Goal: Task Accomplishment & Management: Complete application form

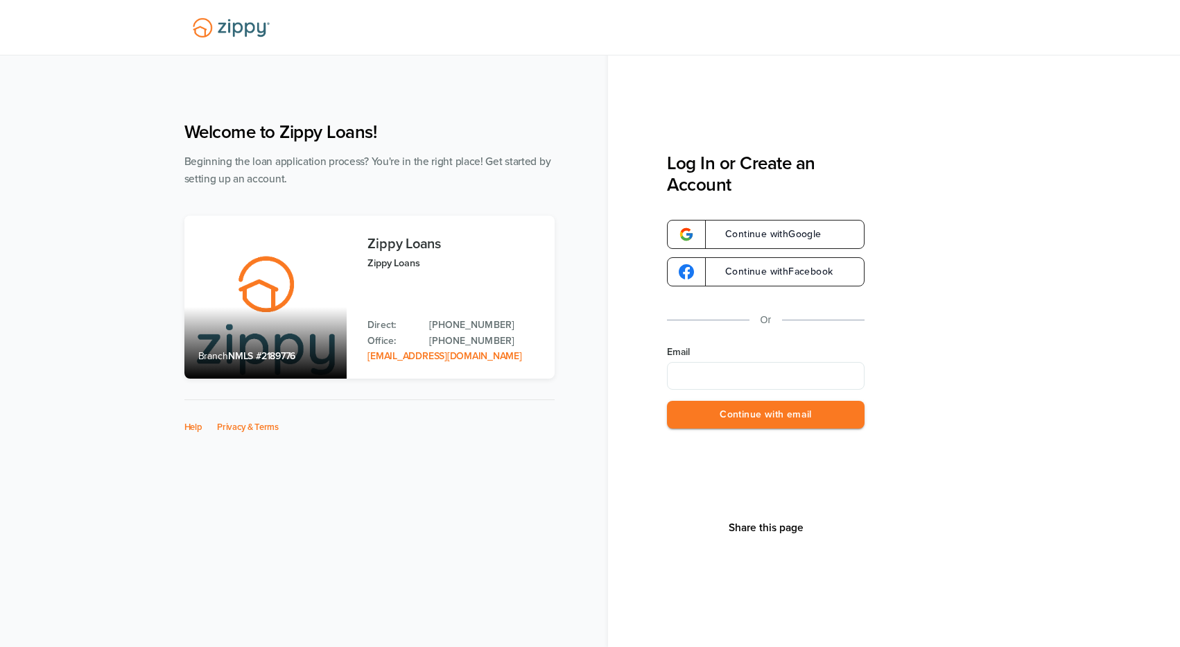
type input "**********"
click at [770, 417] on button "Continue with email" at bounding box center [766, 415] width 198 height 28
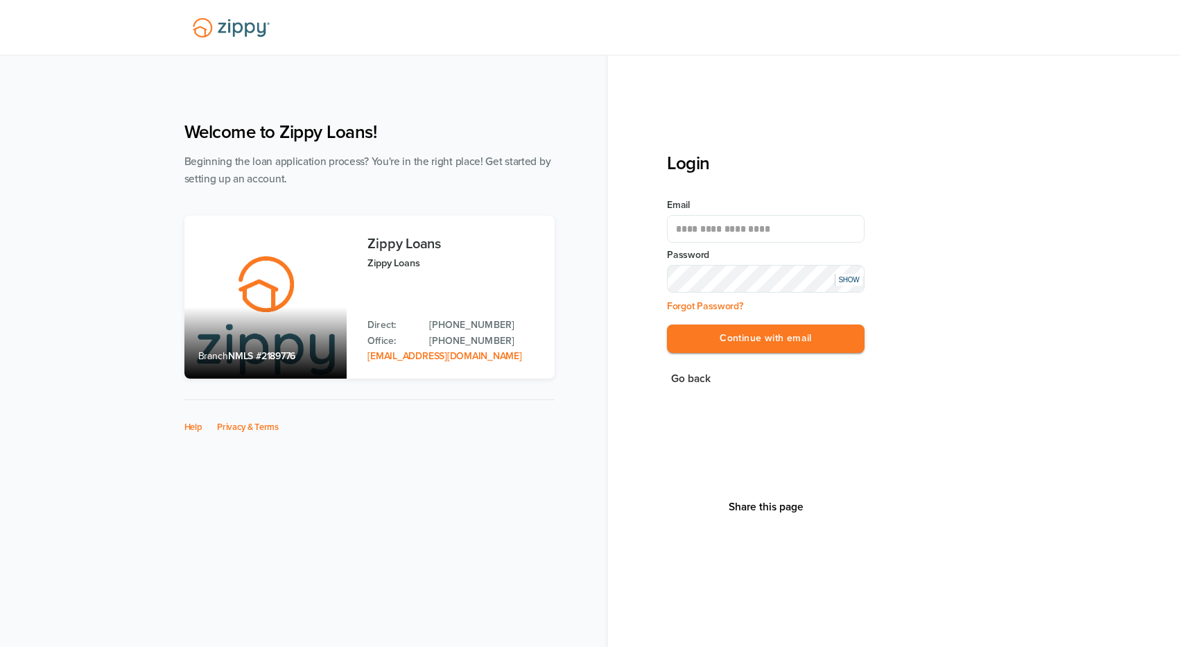
click at [845, 278] on div "SHOW" at bounding box center [849, 280] width 28 height 12
click at [769, 339] on button "Continue with email" at bounding box center [766, 339] width 198 height 28
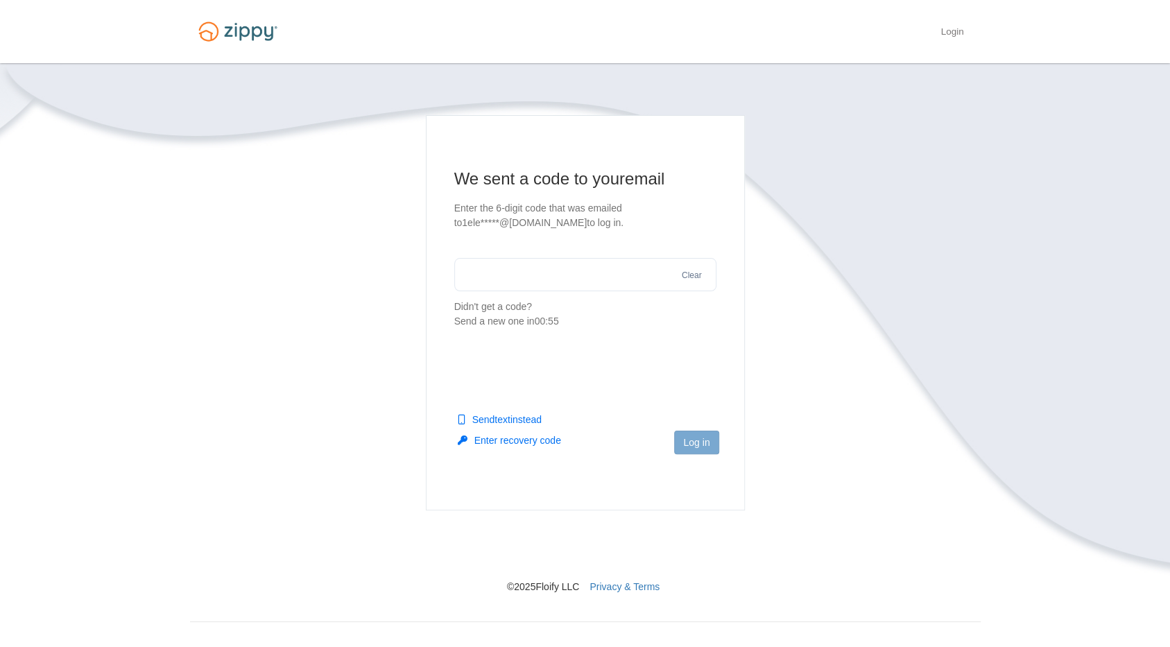
click at [587, 274] on input "text" at bounding box center [585, 274] width 262 height 33
type input "******"
click at [698, 443] on button "Log in" at bounding box center [696, 443] width 44 height 24
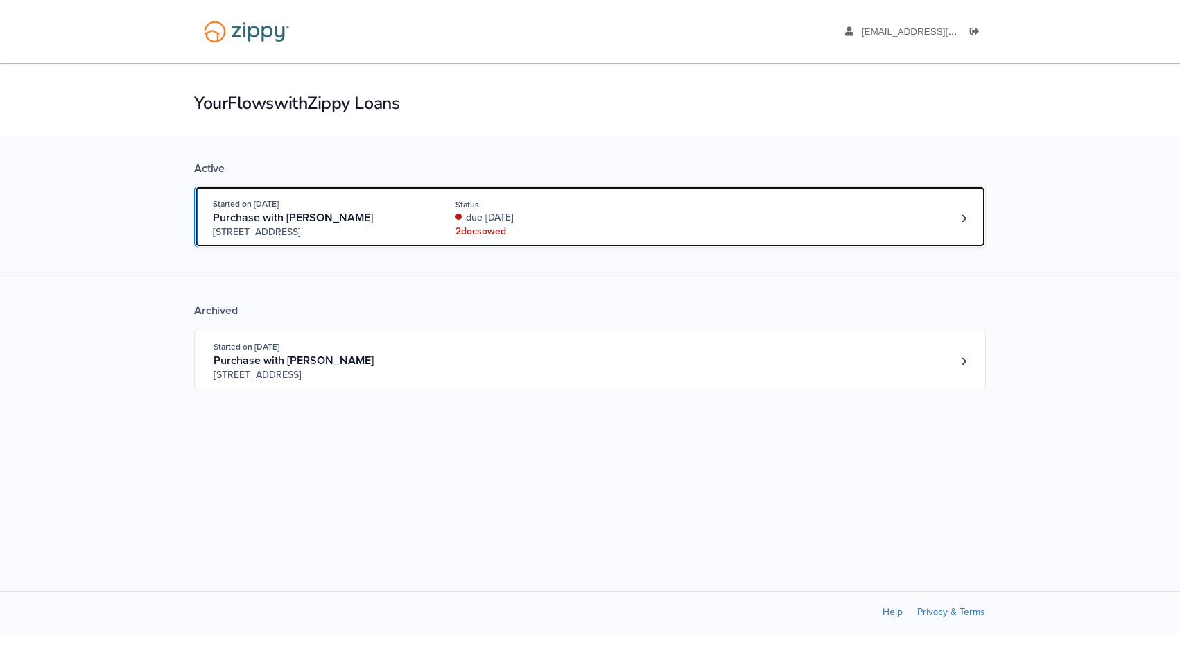
click at [573, 220] on div "due [DATE]" at bounding box center [548, 218] width 185 height 14
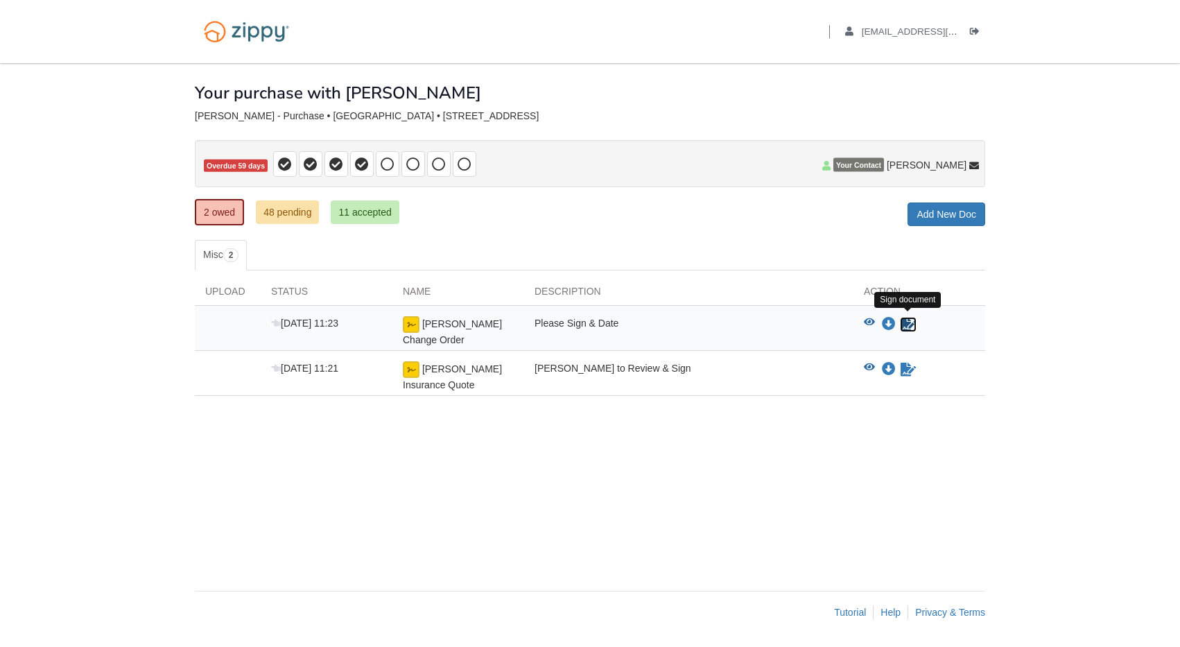
click at [910, 319] on icon "Sign Form" at bounding box center [908, 325] width 15 height 14
click at [910, 323] on icon "Waiting for your co-borrower to e-sign" at bounding box center [908, 325] width 15 height 14
click at [906, 324] on icon "Waiting for your co-borrower to e-sign" at bounding box center [908, 325] width 15 height 14
click at [951, 23] on div "Back to My Flows 1eleanorz@gmail.com Logout" at bounding box center [862, 31] width 246 height 63
click at [974, 28] on icon "Log out" at bounding box center [975, 32] width 10 height 10
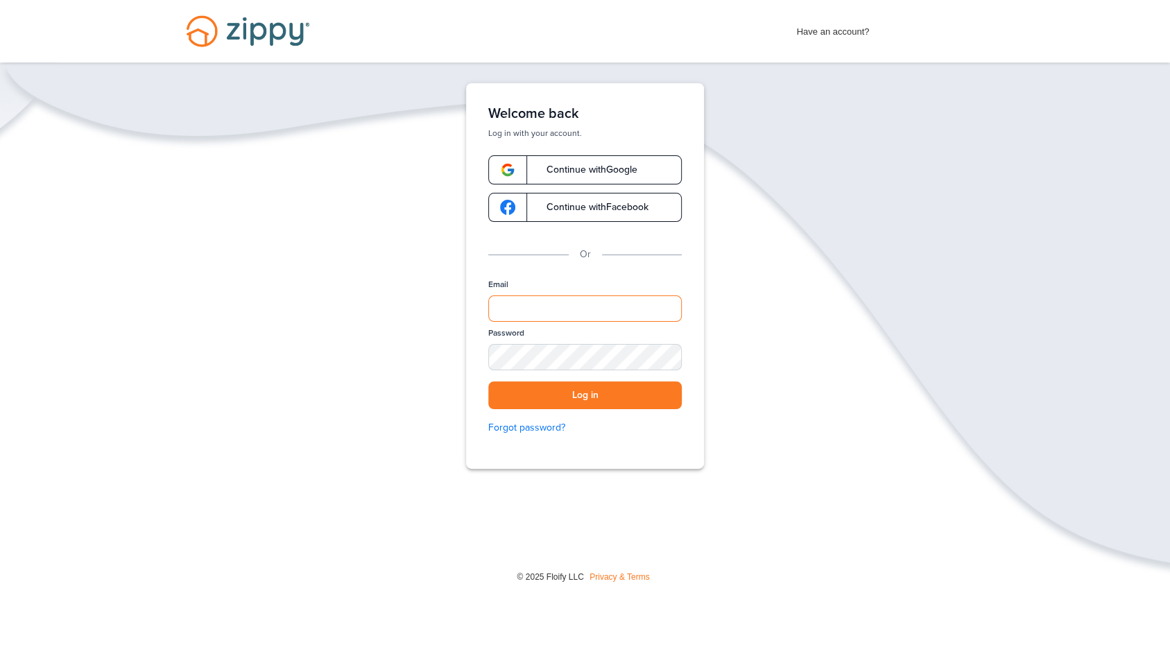
drag, startPoint x: 598, startPoint y: 299, endPoint x: 593, endPoint y: 304, distance: 7.4
click at [597, 300] on input "Email" at bounding box center [584, 308] width 193 height 26
type input "**********"
click at [670, 356] on div "SHOW" at bounding box center [664, 358] width 31 height 13
click at [600, 391] on button "Log in" at bounding box center [584, 395] width 193 height 28
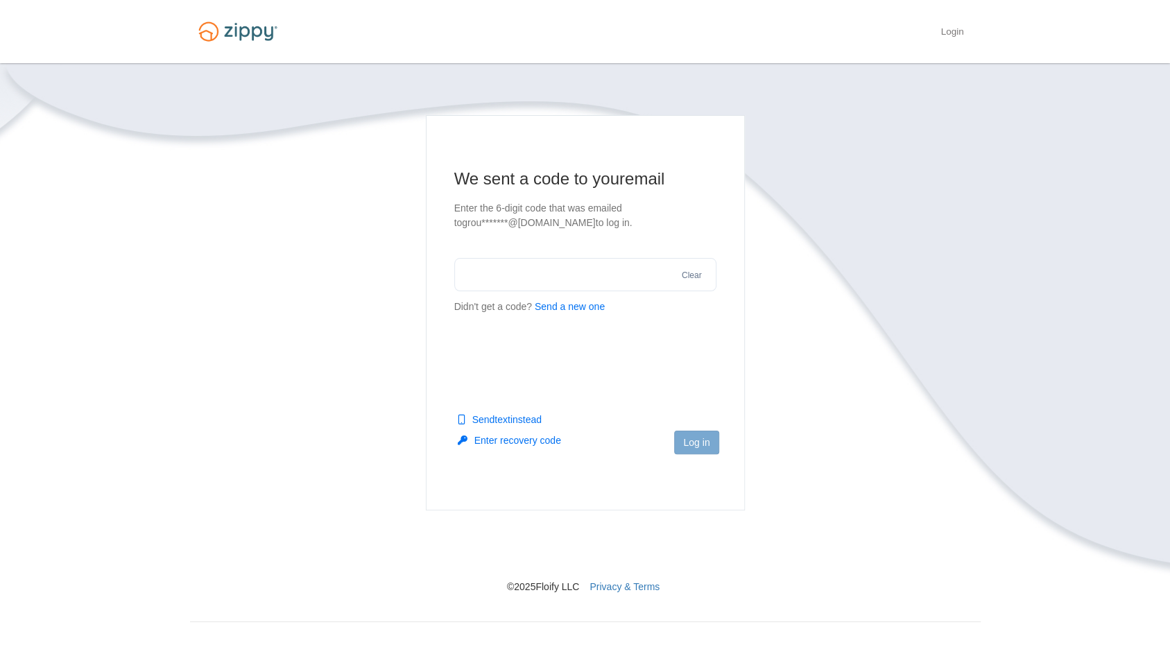
click at [517, 414] on button "Send text instead" at bounding box center [500, 420] width 84 height 14
click at [582, 282] on input "text" at bounding box center [585, 274] width 262 height 33
type input "******"
click at [699, 447] on button "Log in" at bounding box center [696, 443] width 44 height 24
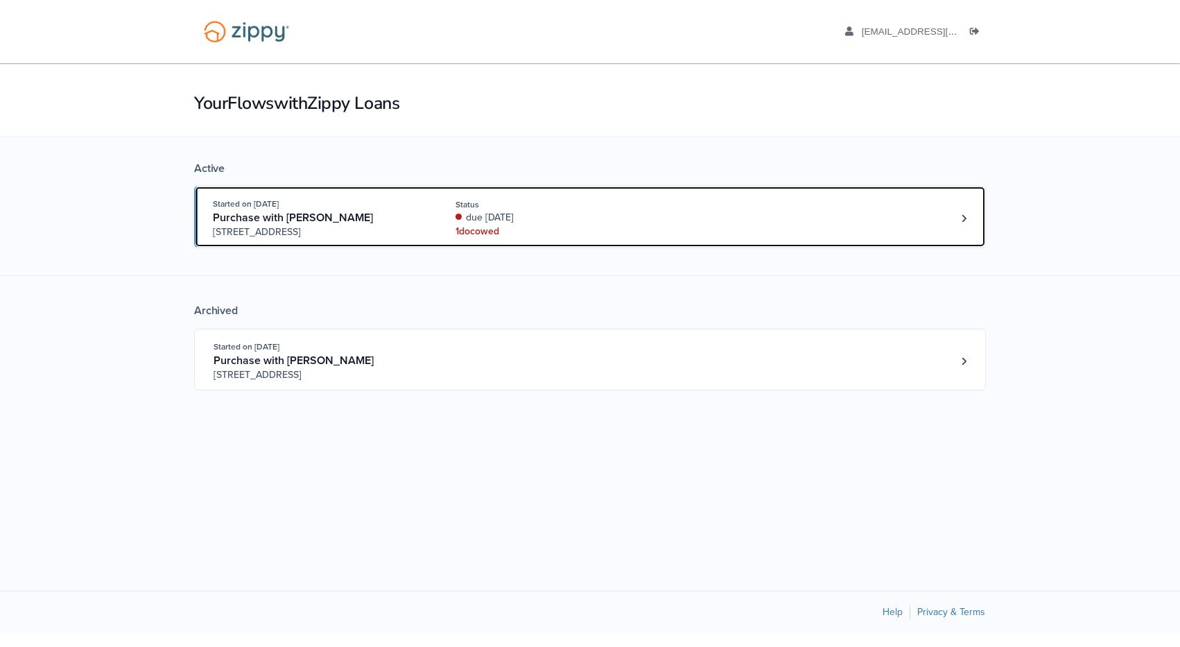
click at [655, 219] on div "Started on [DATE] Purchase with [PERSON_NAME] [STREET_ADDRESS] Status due [DATE…" at bounding box center [583, 218] width 741 height 42
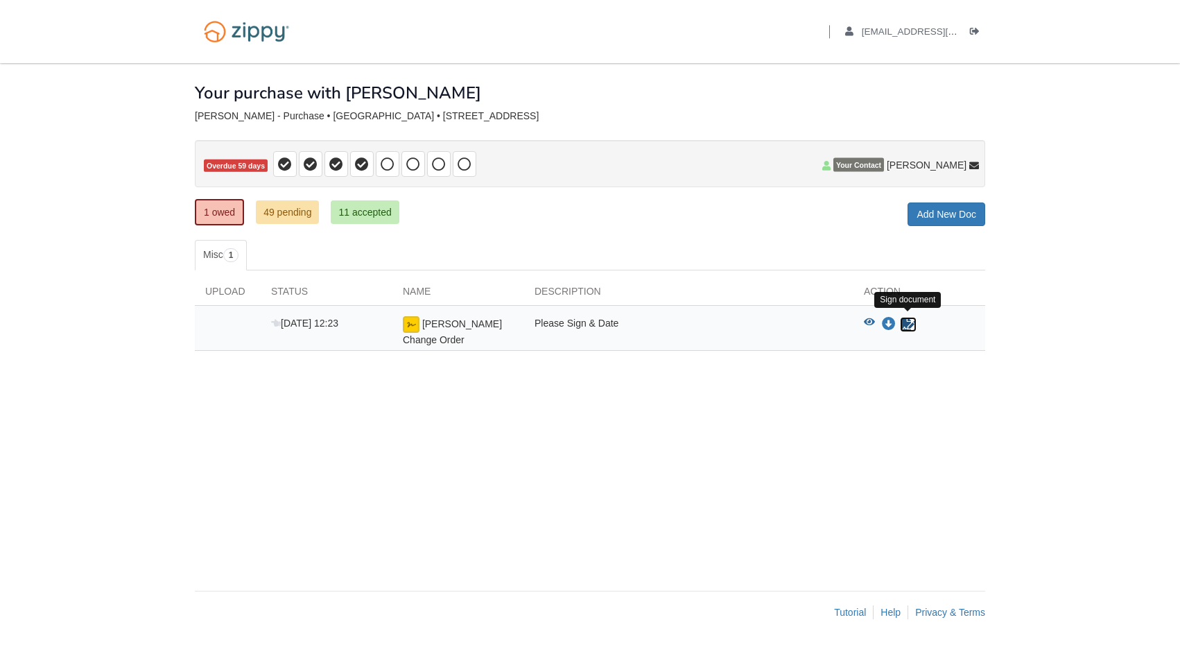
click at [906, 322] on icon "Sign Form" at bounding box center [908, 325] width 15 height 14
click at [907, 322] on icon "Waiting for your co-borrower to e-sign" at bounding box center [908, 325] width 15 height 14
click at [871, 318] on icon "View Zimmerman Change Order" at bounding box center [869, 323] width 11 height 10
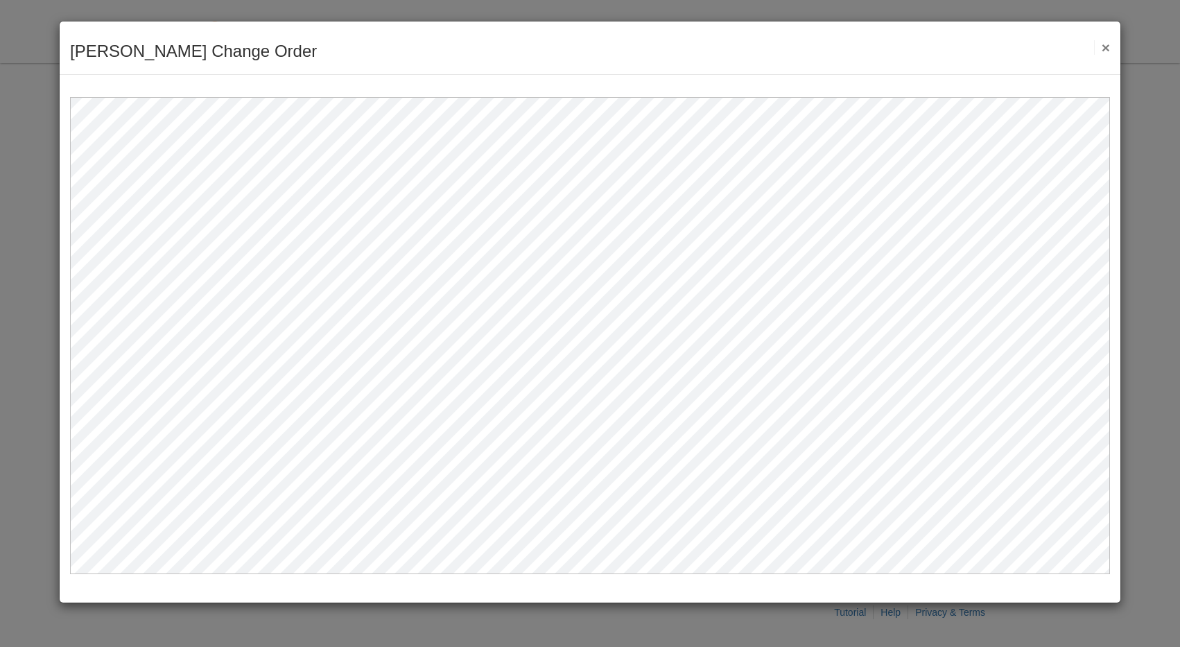
click at [1105, 46] on button "×" at bounding box center [1102, 47] width 16 height 15
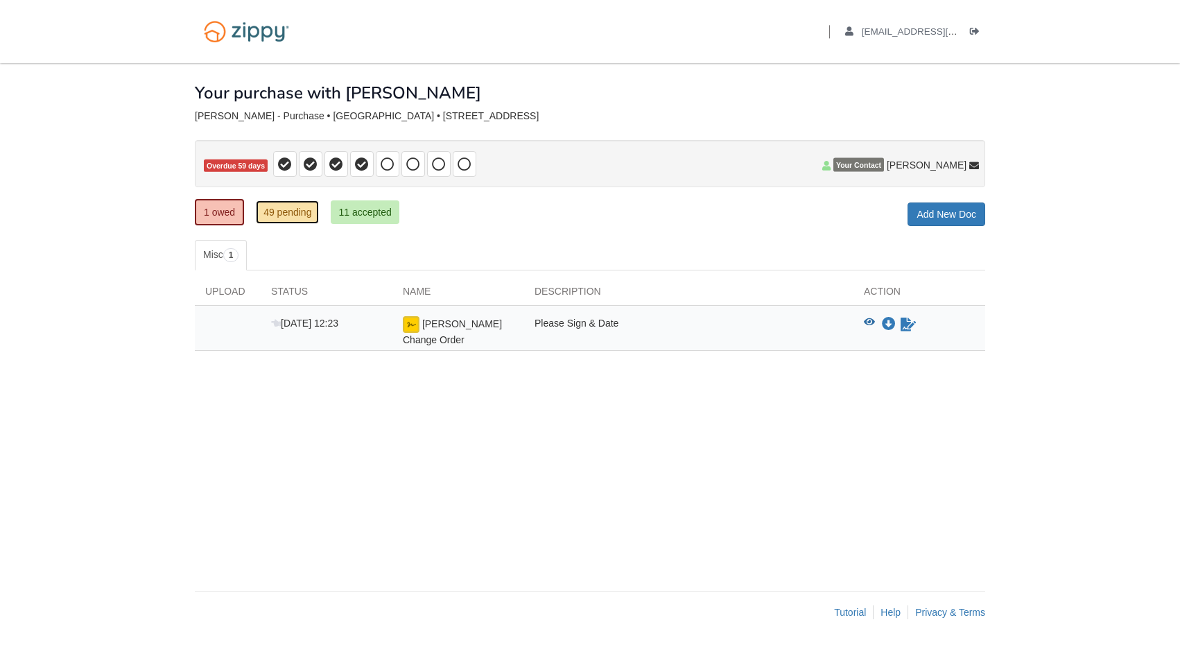
click at [295, 210] on link "49 pending" at bounding box center [287, 212] width 63 height 24
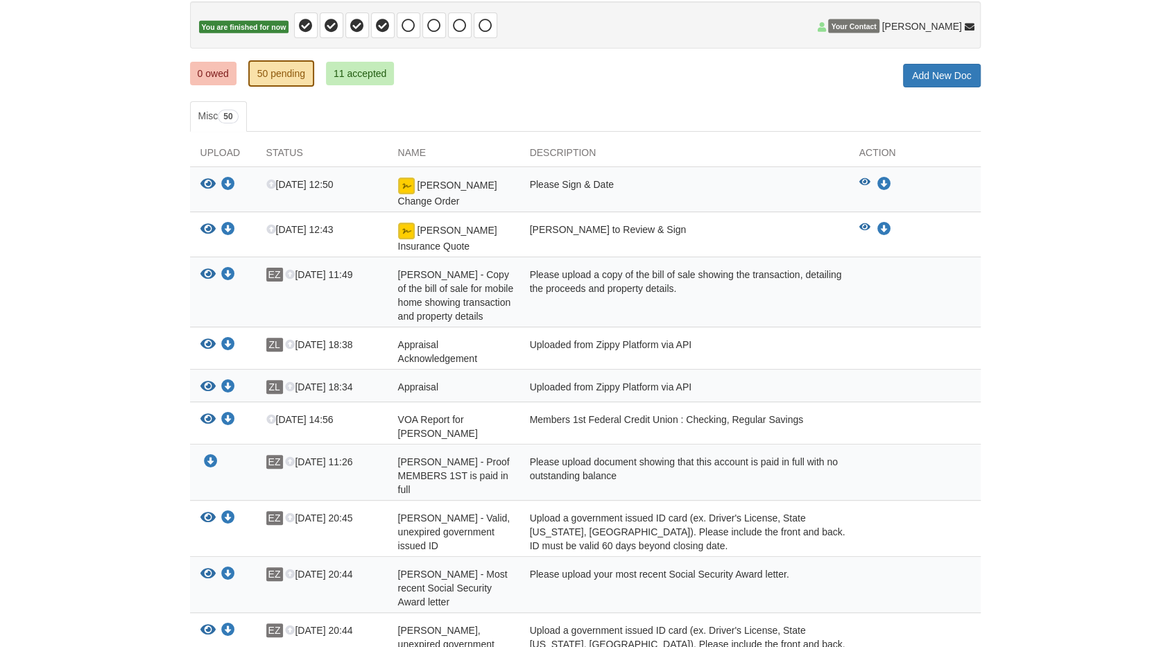
scroll to position [69, 0]
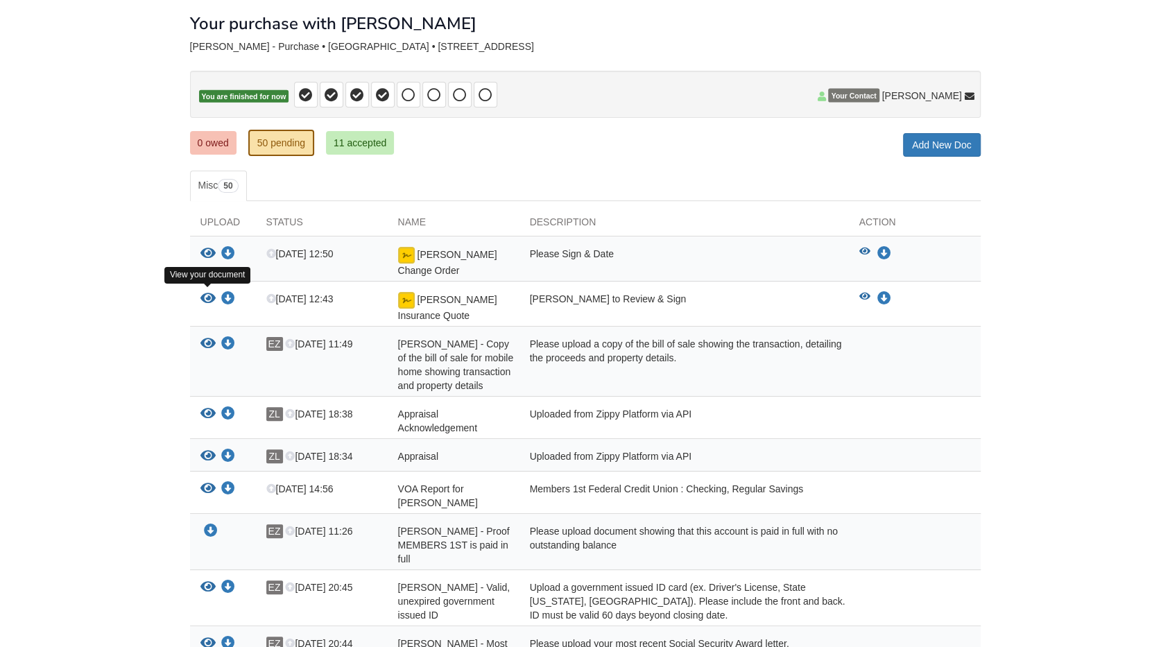
click at [208, 297] on icon "View Zimmerman Insurance Quote" at bounding box center [207, 299] width 15 height 14
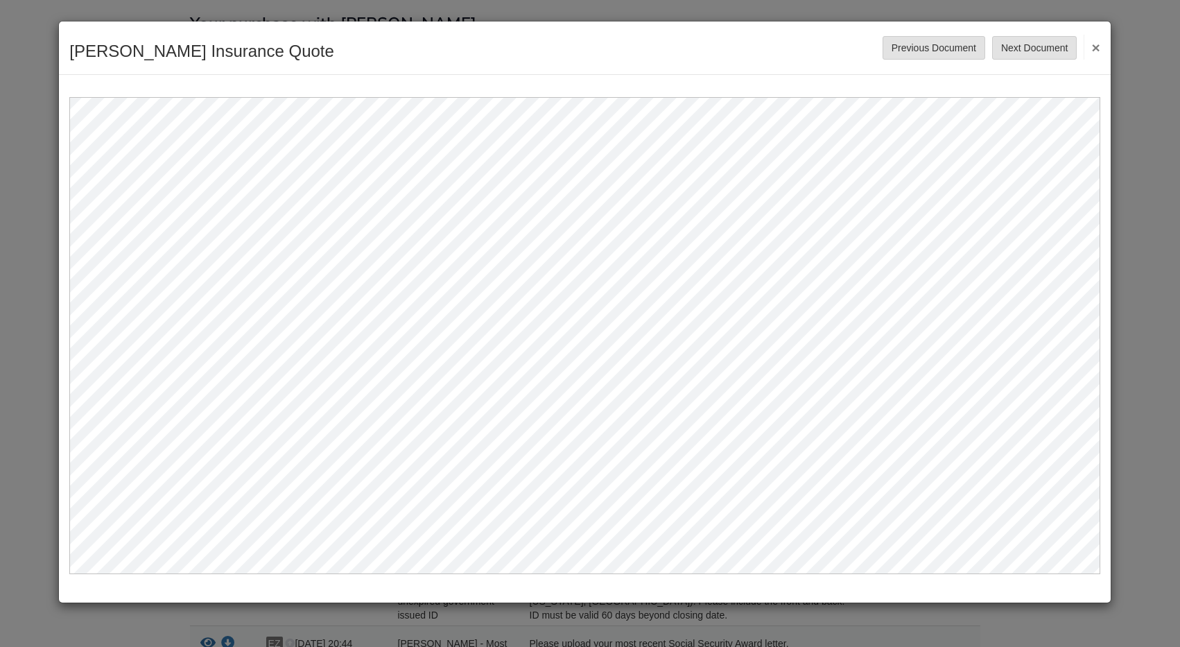
click at [1094, 45] on button "×" at bounding box center [1092, 47] width 16 height 25
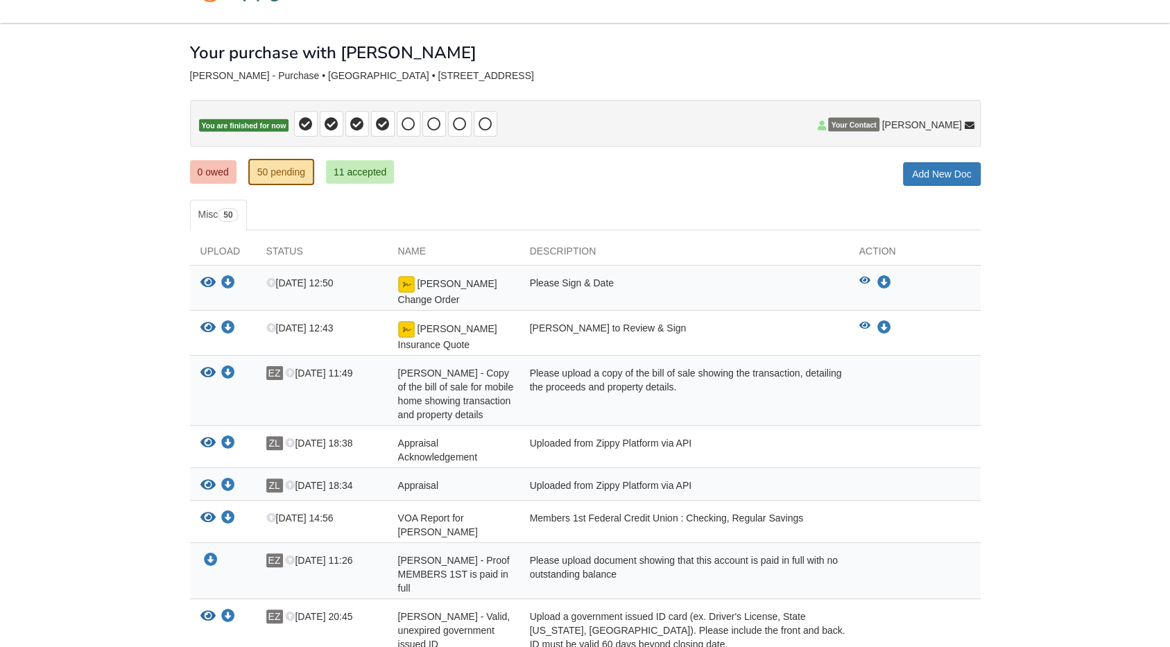
scroll to position [0, 0]
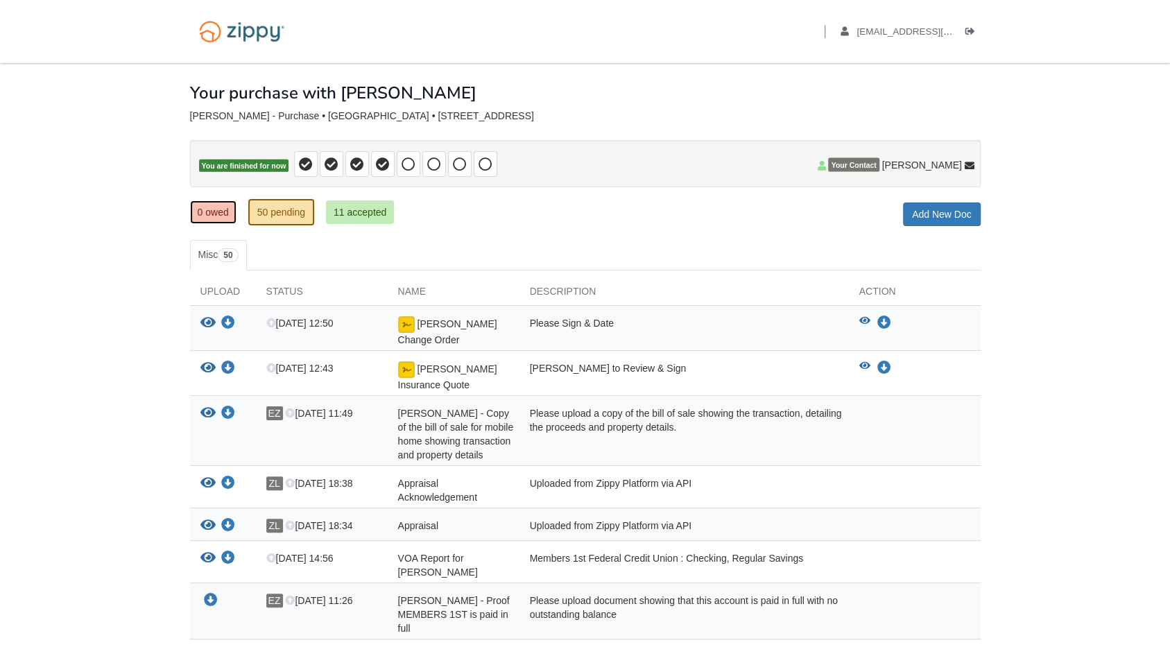
click at [219, 211] on link "0 owed" at bounding box center [213, 212] width 46 height 24
